Goal: Navigation & Orientation: Find specific page/section

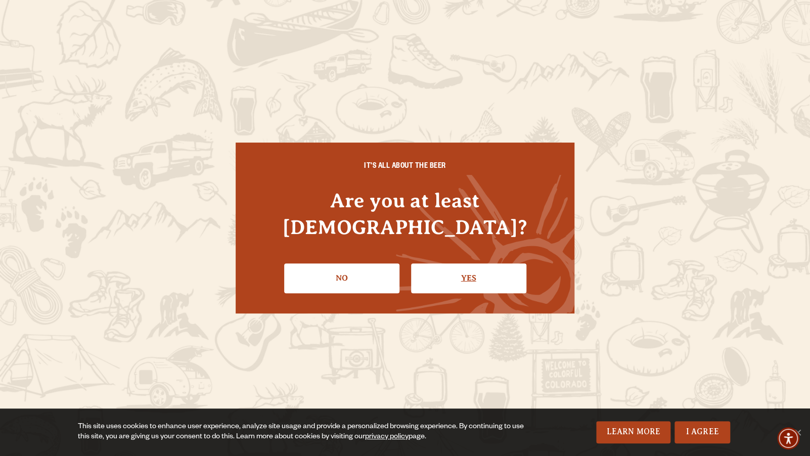
click at [447, 263] on link "Yes" at bounding box center [468, 277] width 115 height 29
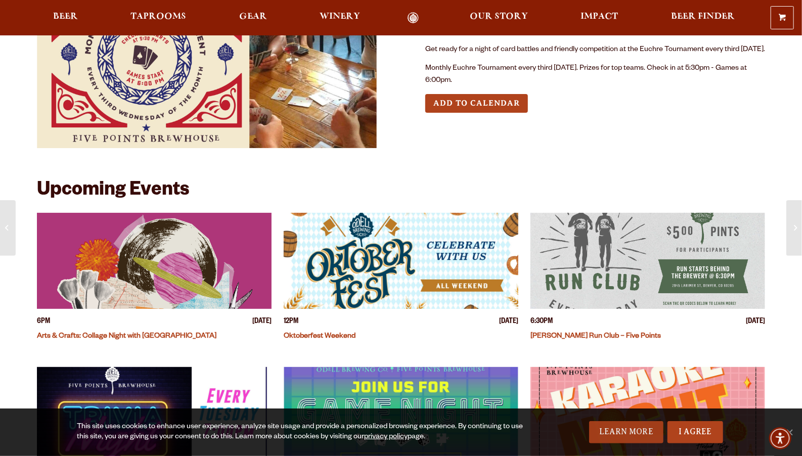
scroll to position [202, 0]
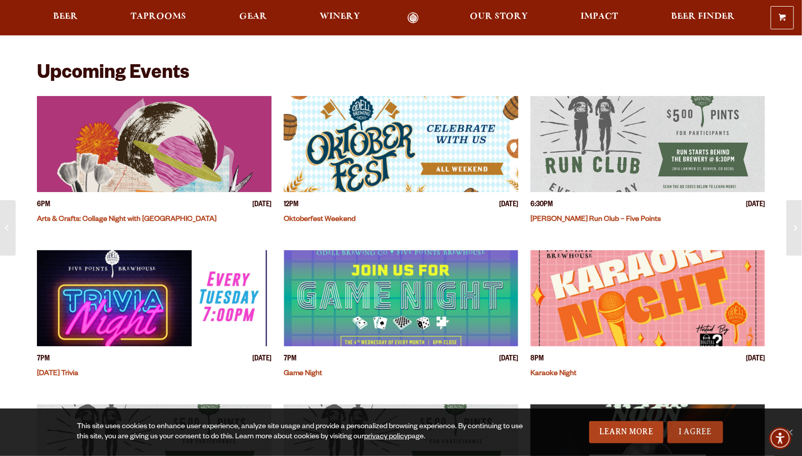
click at [702, 434] on link "I Agree" at bounding box center [696, 432] width 56 height 22
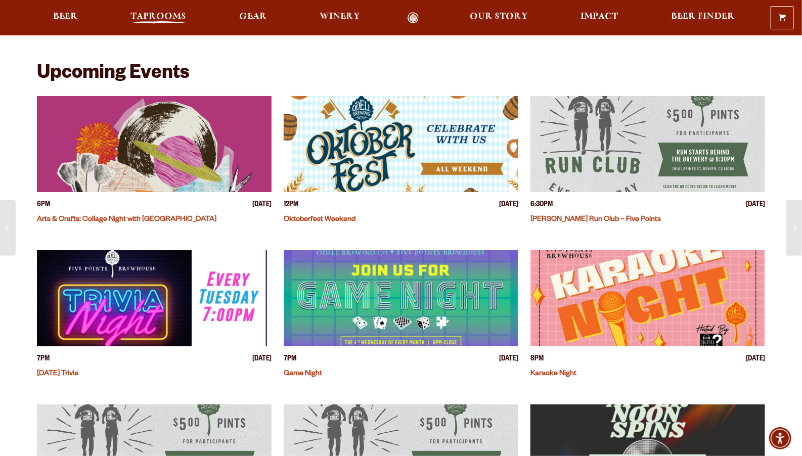
click at [178, 13] on span "Taprooms" at bounding box center [158, 17] width 56 height 8
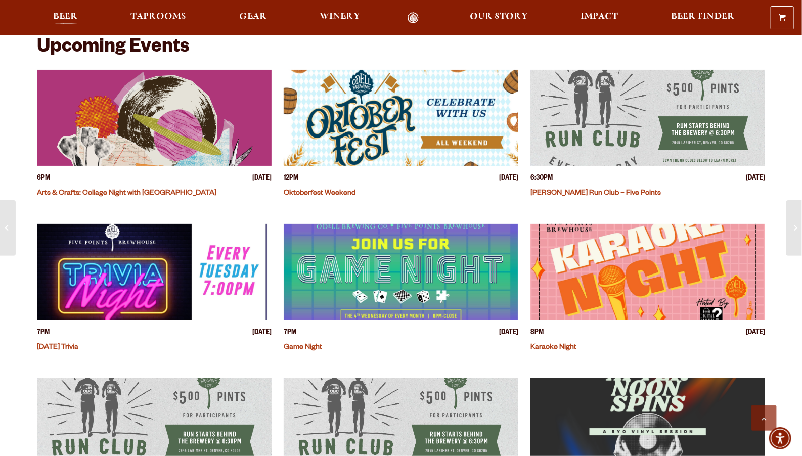
scroll to position [303, 0]
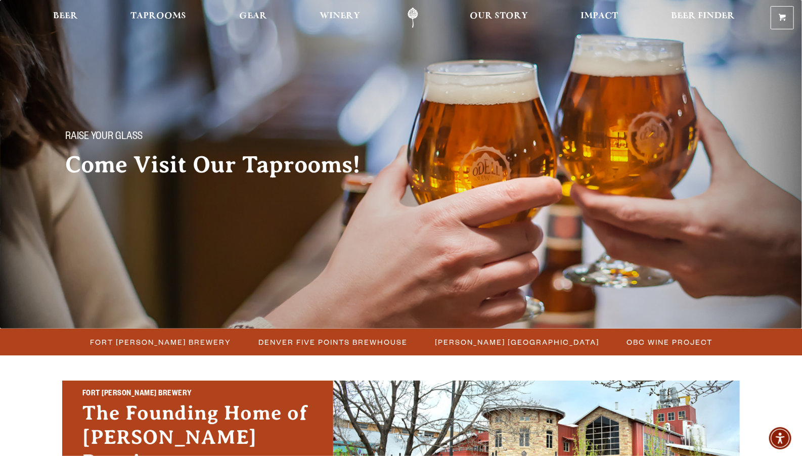
scroll to position [202, 0]
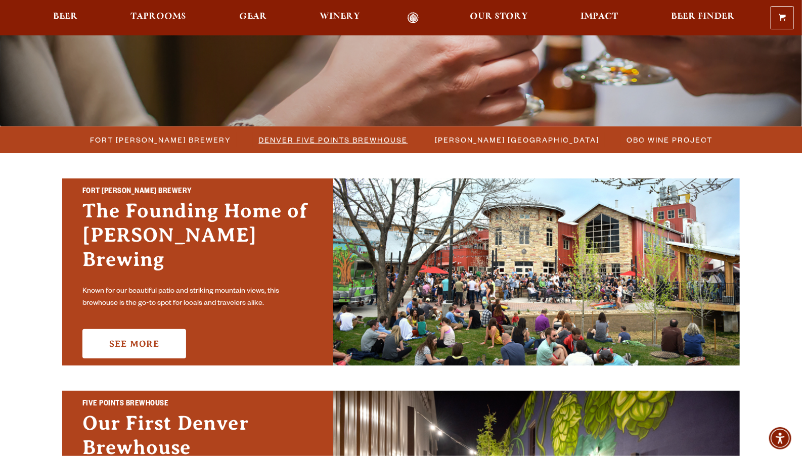
click at [344, 142] on span "Denver Five Points Brewhouse" at bounding box center [333, 139] width 149 height 15
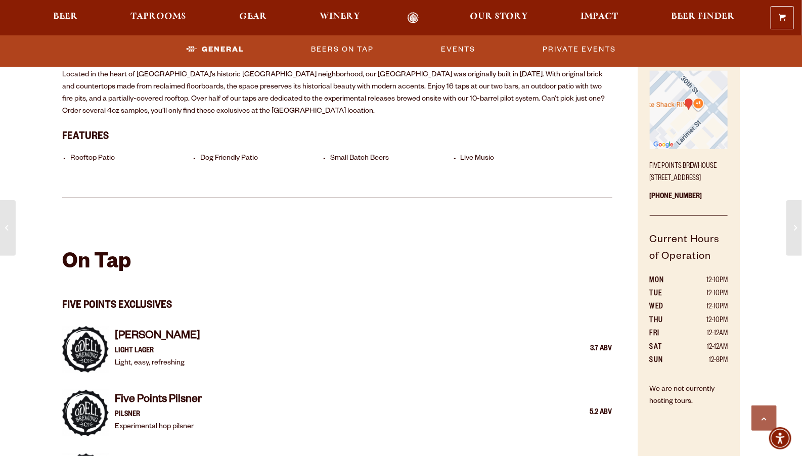
scroll to position [455, 0]
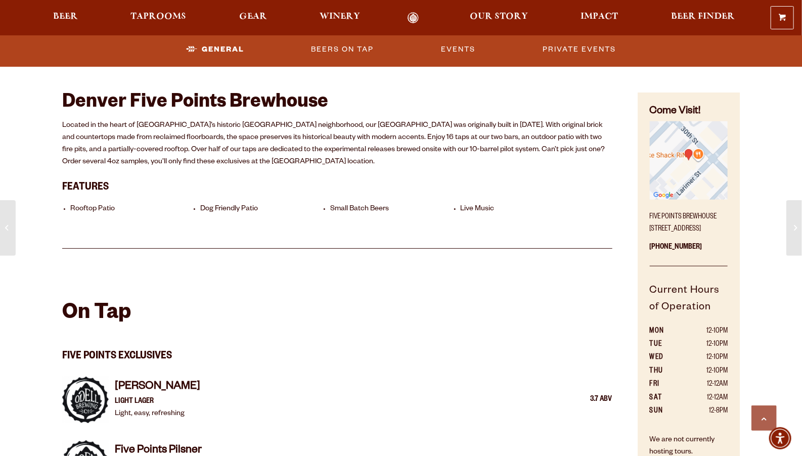
click at [427, 164] on p "Located in the heart of Denver’s historic Five Points neighborhood, our Five Po…" at bounding box center [337, 144] width 550 height 49
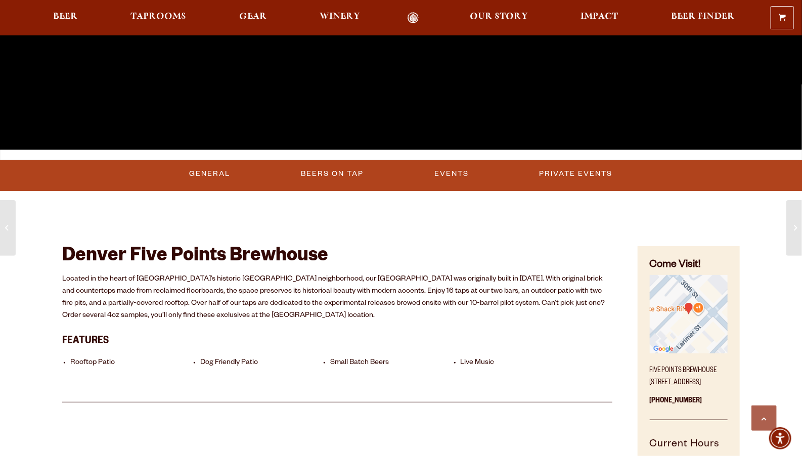
scroll to position [354, 0]
